Goal: Check status: Check status

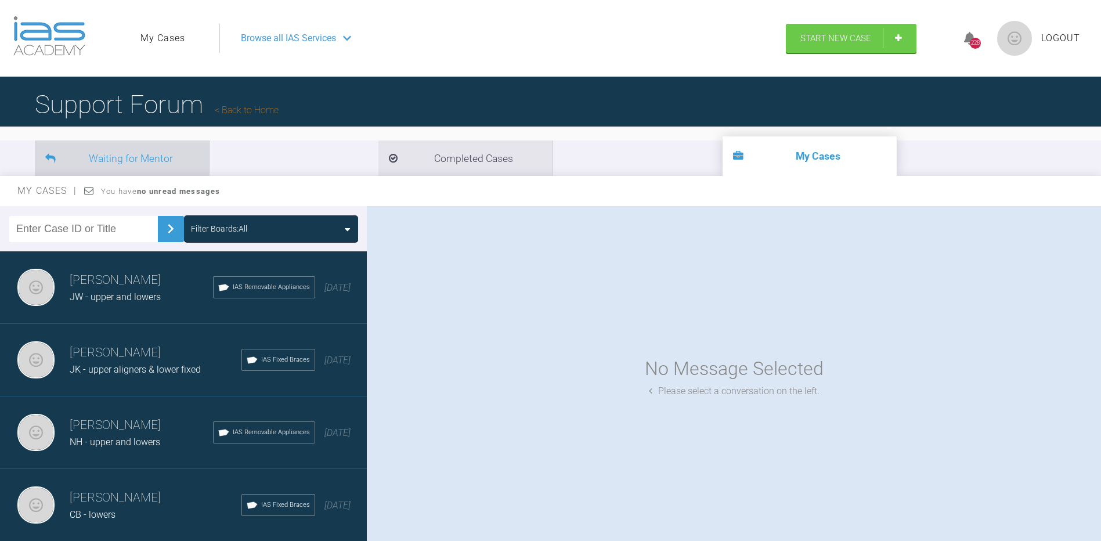
click at [170, 159] on li "Waiting for Mentor" at bounding box center [122, 157] width 174 height 35
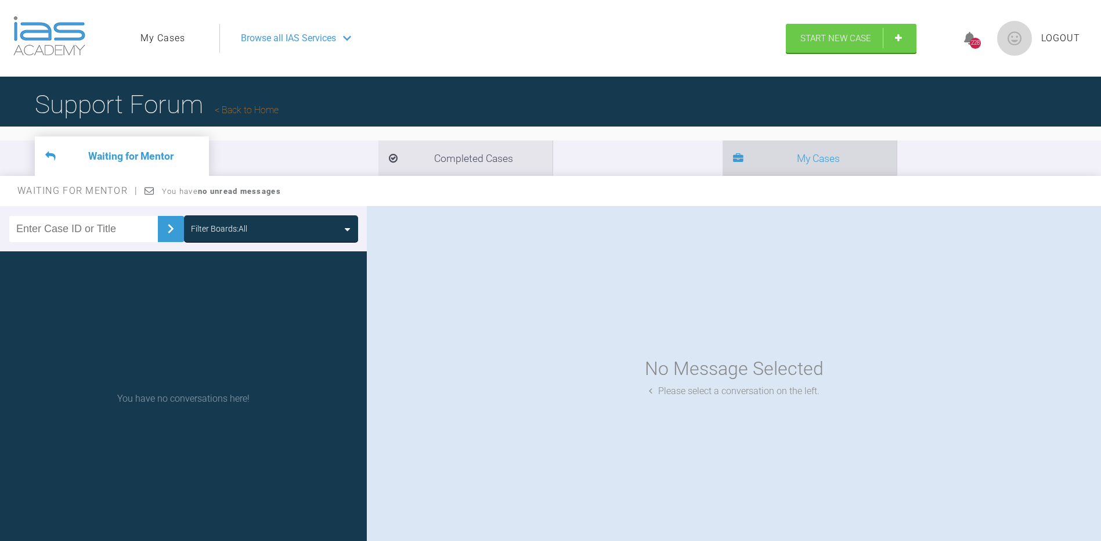
click at [723, 155] on li "My Cases" at bounding box center [810, 157] width 174 height 35
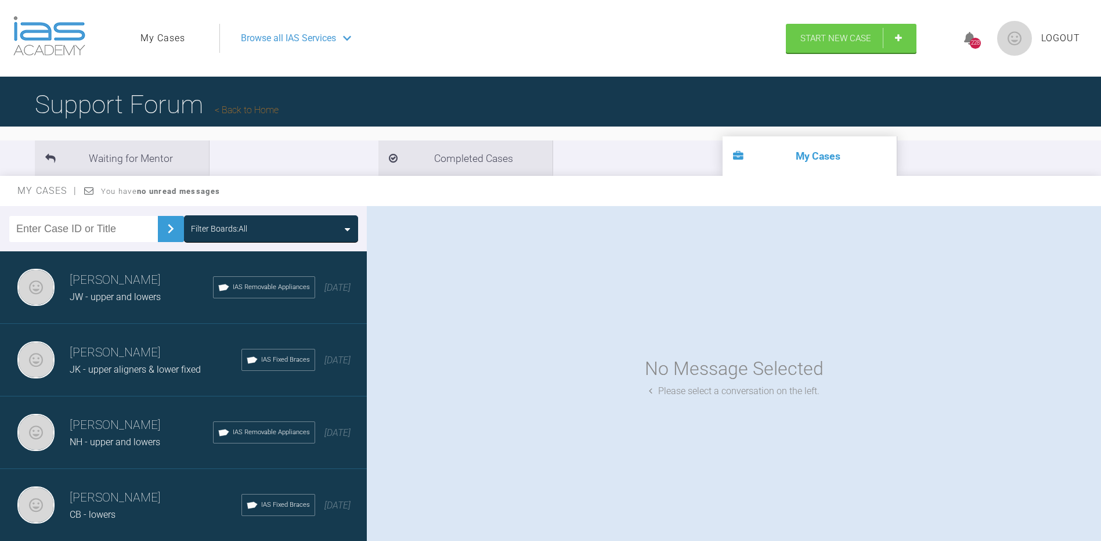
click at [124, 363] on div "JK - upper aligners & lower fixed" at bounding box center [156, 369] width 172 height 15
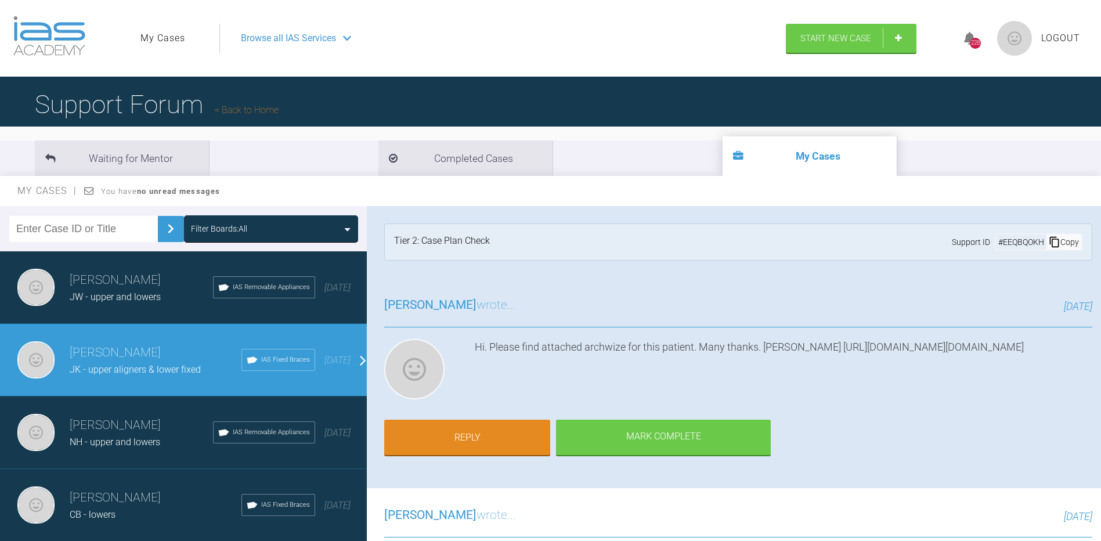
click at [108, 281] on h3 "Peter Steele" at bounding box center [141, 280] width 143 height 20
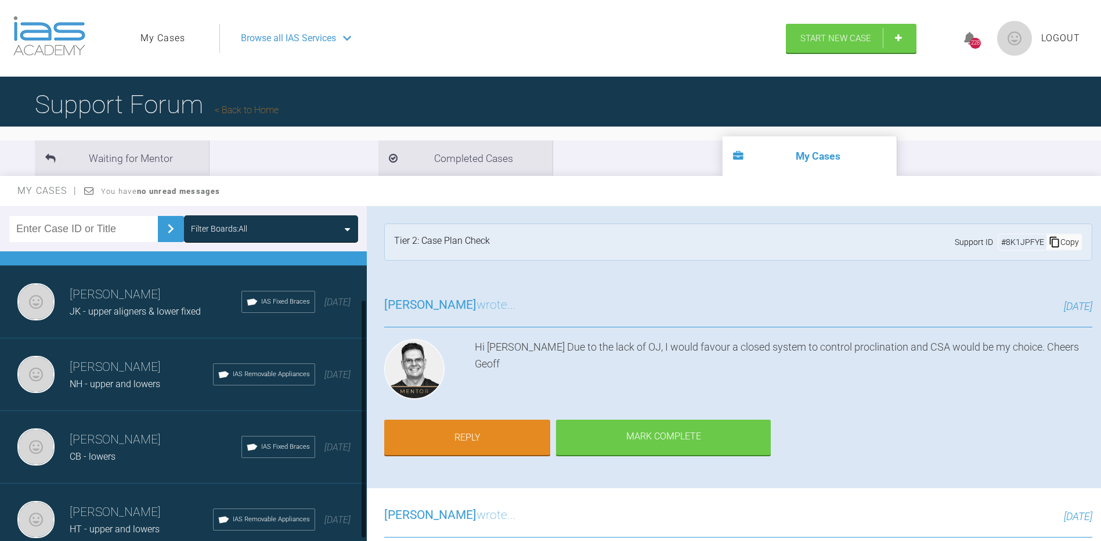
scroll to position [68, 0]
click at [103, 451] on span "CB - lowers" at bounding box center [93, 455] width 46 height 11
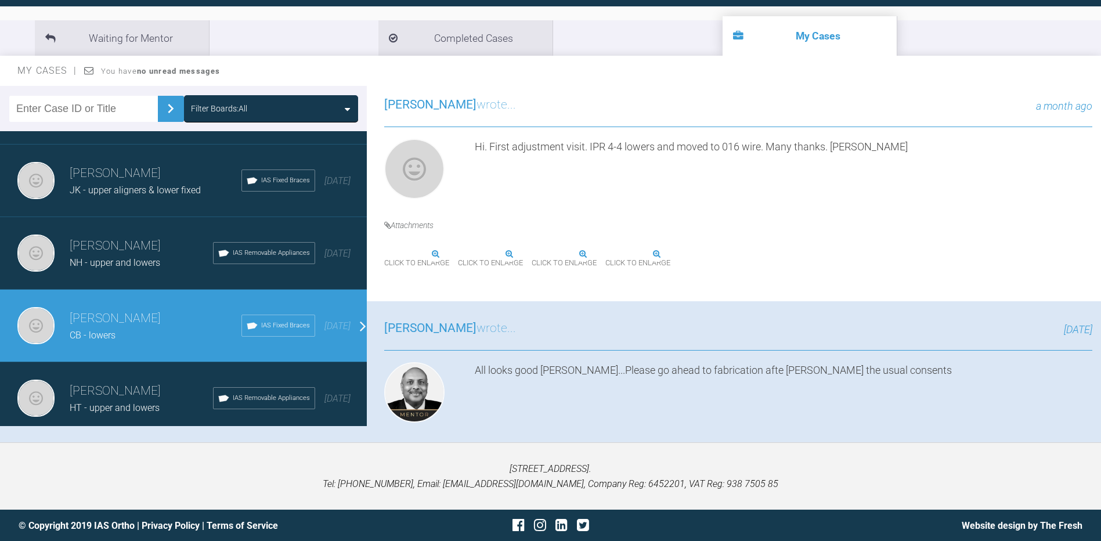
scroll to position [121, 0]
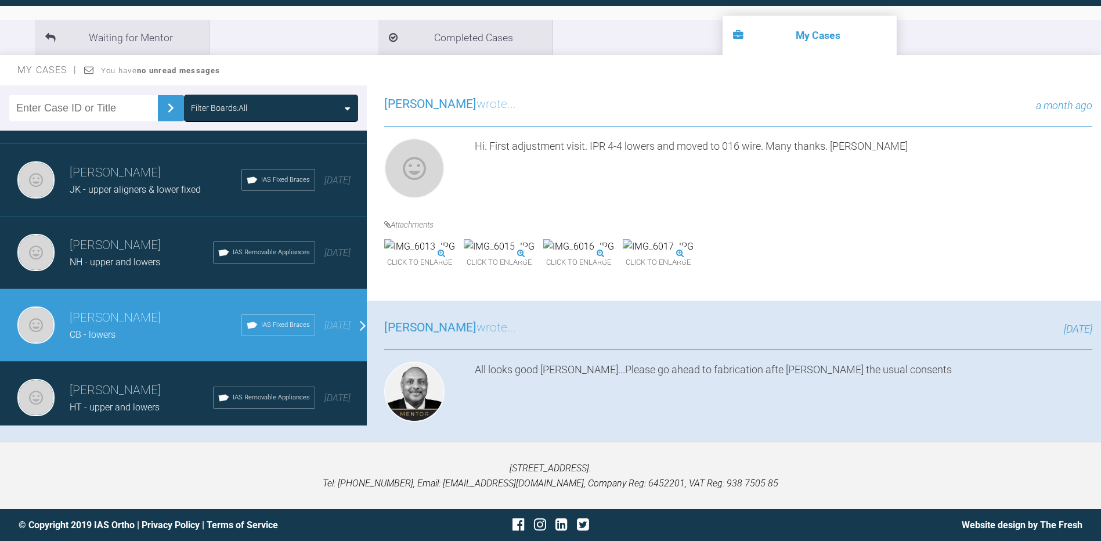
click at [120, 381] on h3 "Peter Steele" at bounding box center [141, 391] width 143 height 20
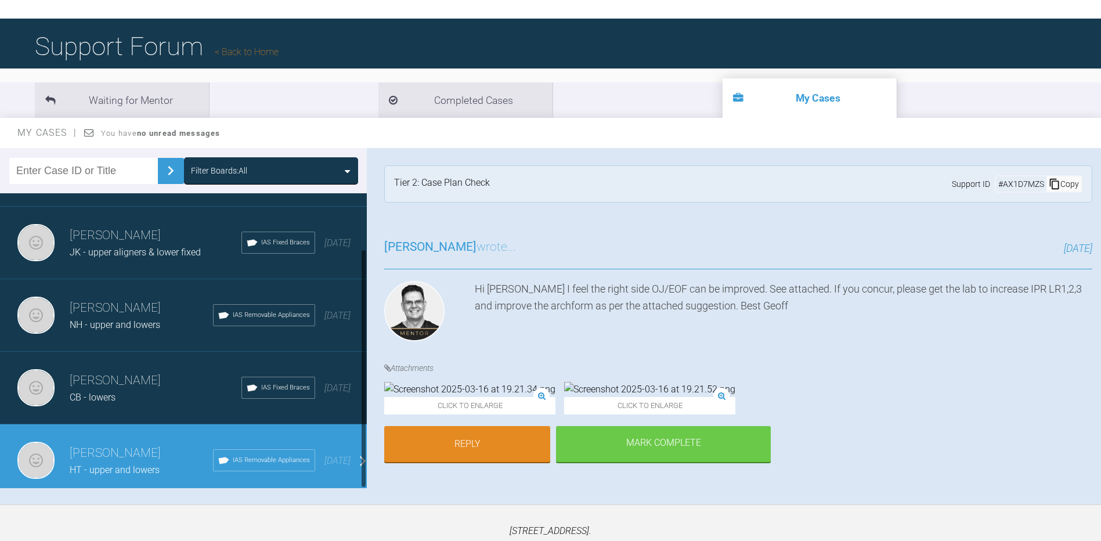
scroll to position [68, 0]
click at [125, 390] on div "CB - lowers" at bounding box center [156, 397] width 172 height 15
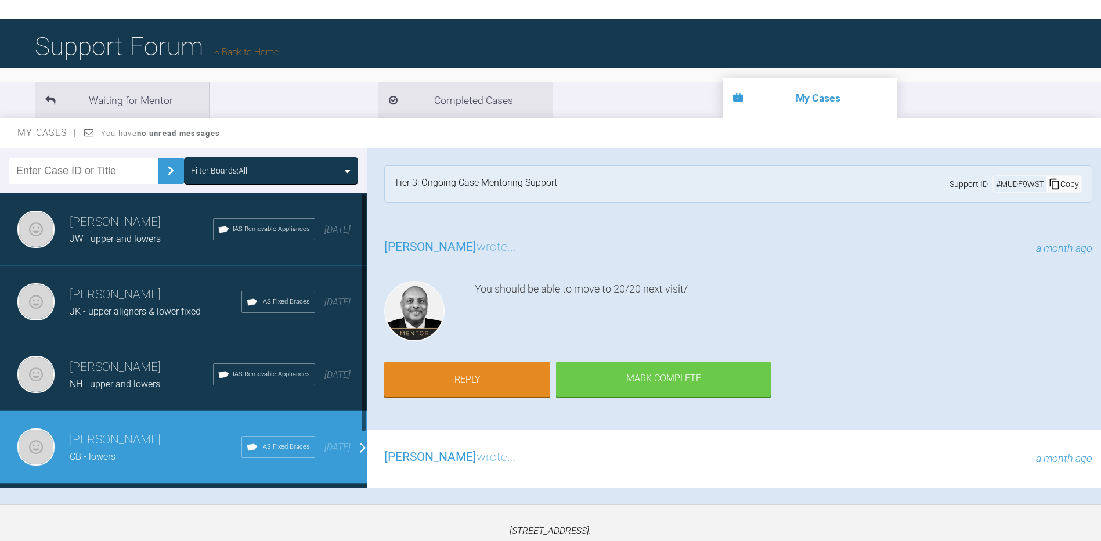
scroll to position [0, 0]
